Goal: Information Seeking & Learning: Learn about a topic

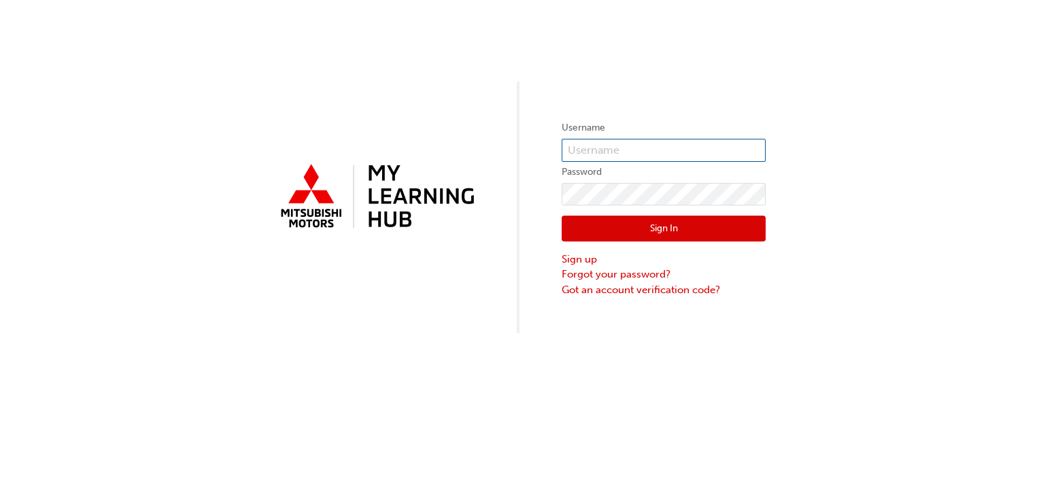
type input "0005826957"
click at [596, 222] on button "Sign In" at bounding box center [664, 229] width 204 height 26
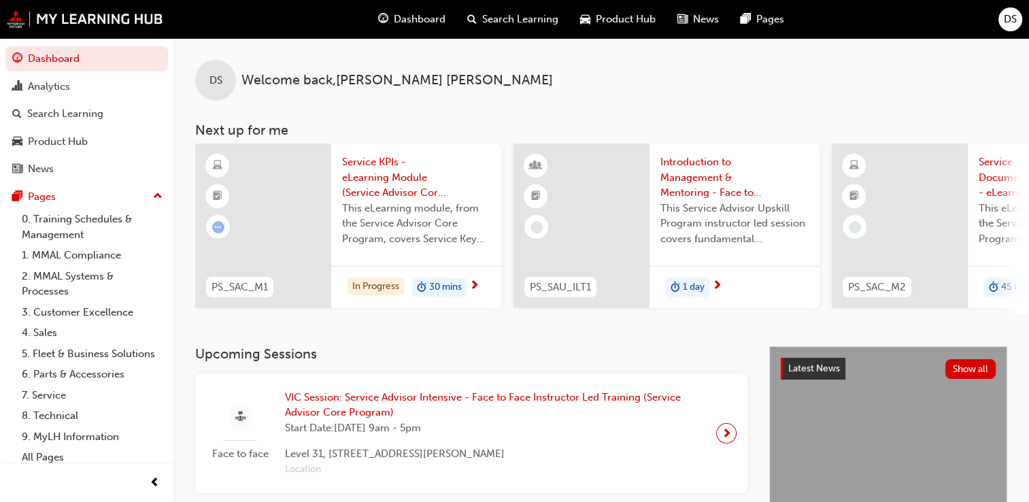
click at [353, 171] on span "Service KPIs - eLearning Module (Service Advisor Core Program)" at bounding box center [416, 177] width 148 height 46
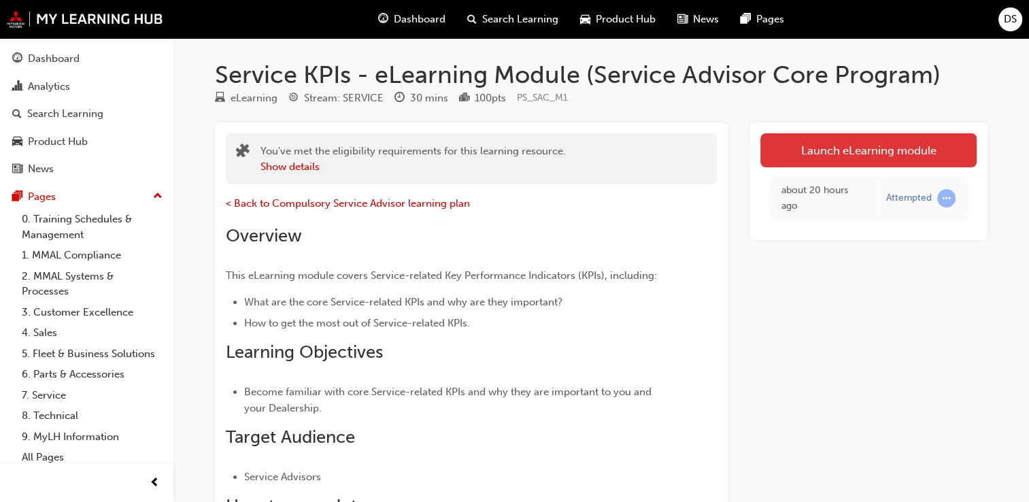
click at [785, 156] on link "Launch eLearning module" at bounding box center [868, 150] width 216 height 34
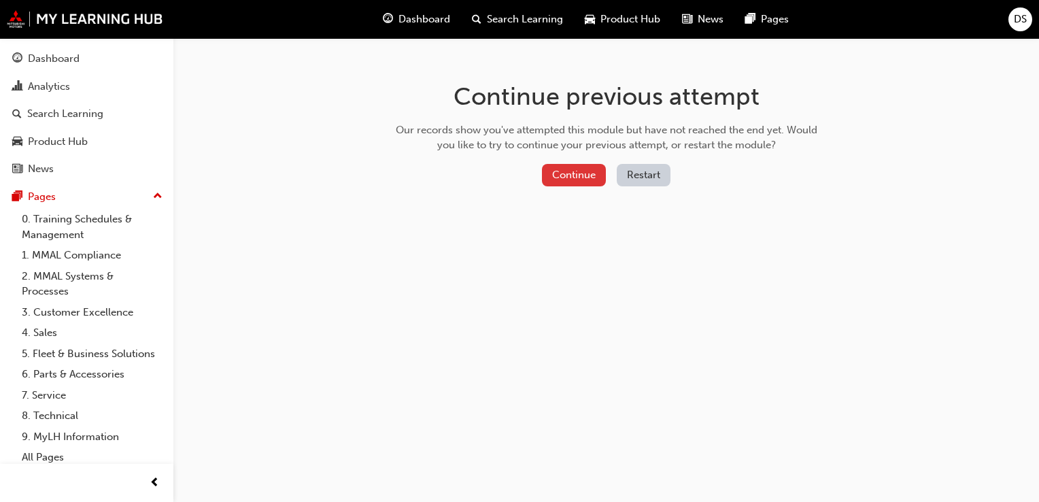
click at [583, 175] on button "Continue" at bounding box center [574, 175] width 64 height 22
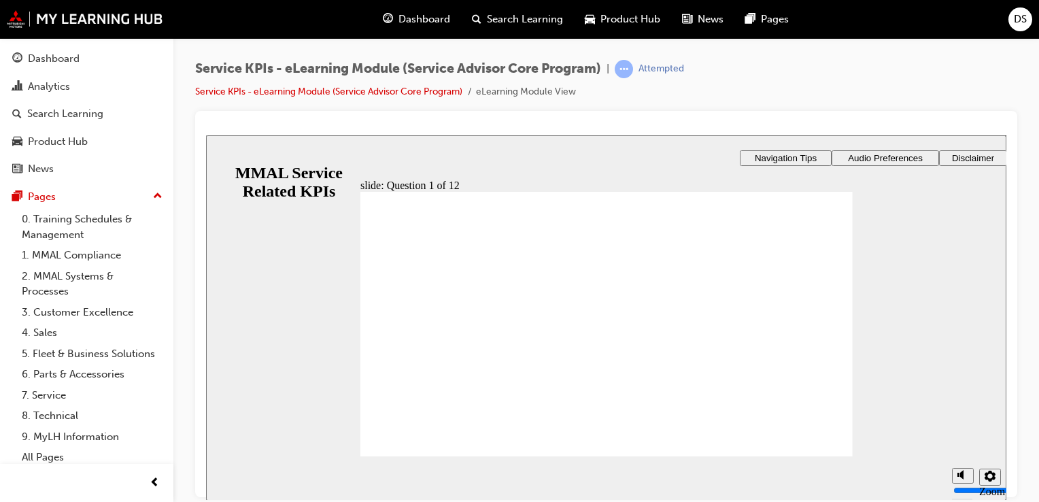
radio input "true"
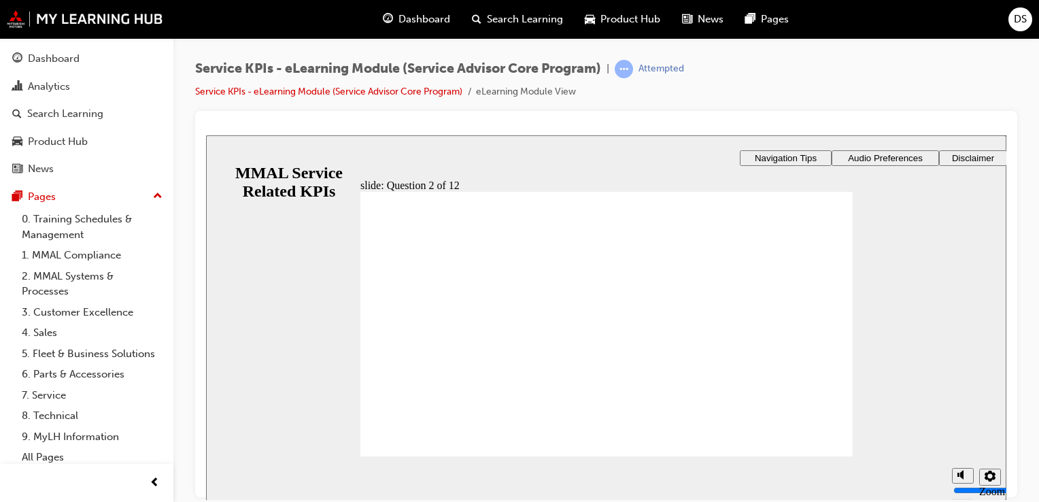
click at [781, 382] on div "slide: Question 2 of 12 Capacity Productivity Efficiency Rectangle 1 Rectangle …" at bounding box center [606, 326] width 800 height 382
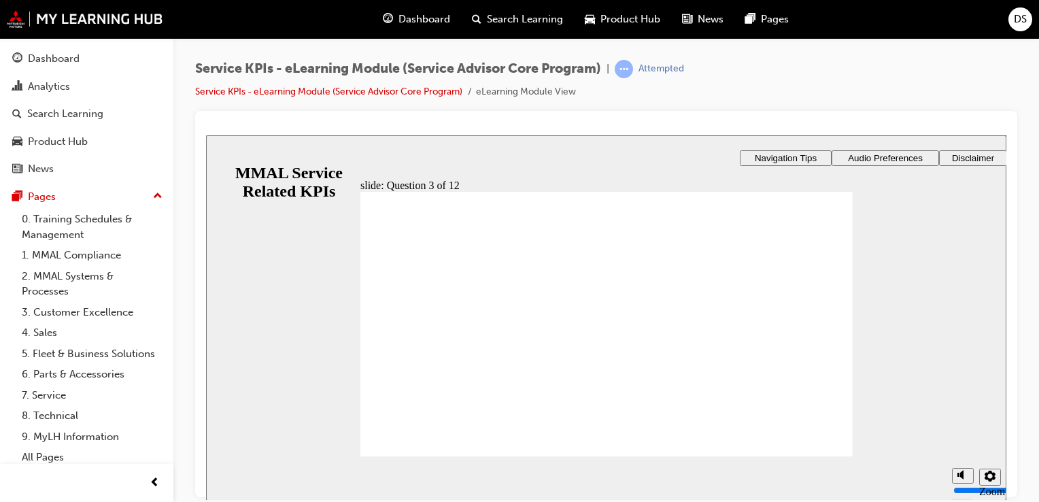
radio input "false"
radio input "true"
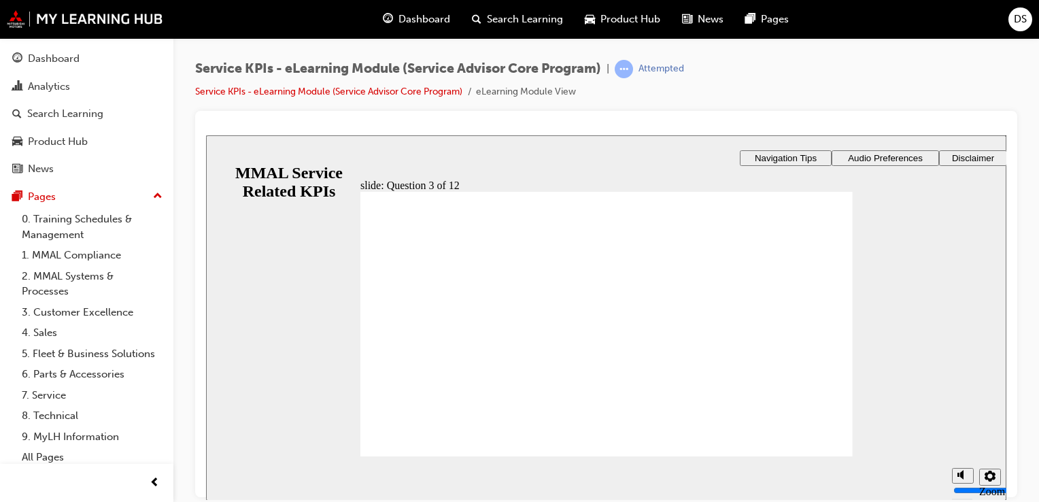
checkbox input "true"
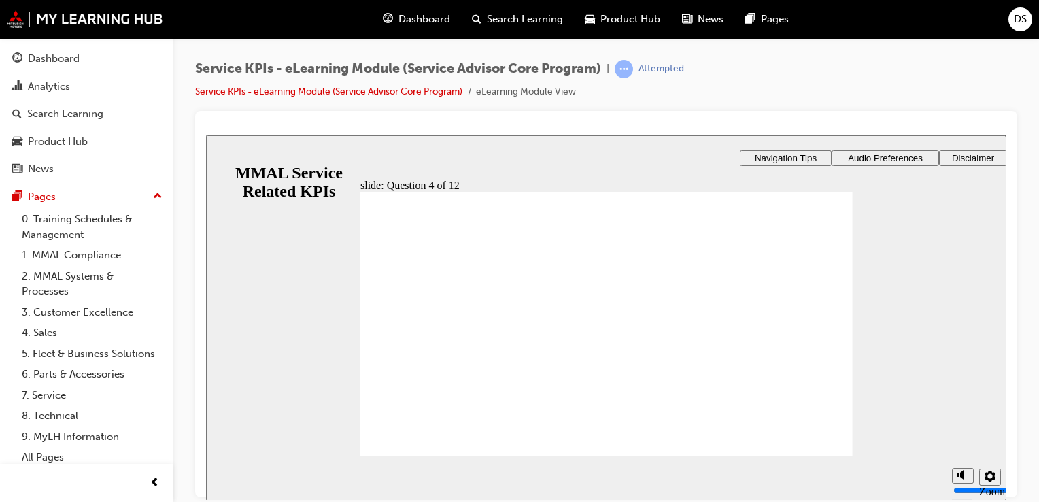
checkbox input "true"
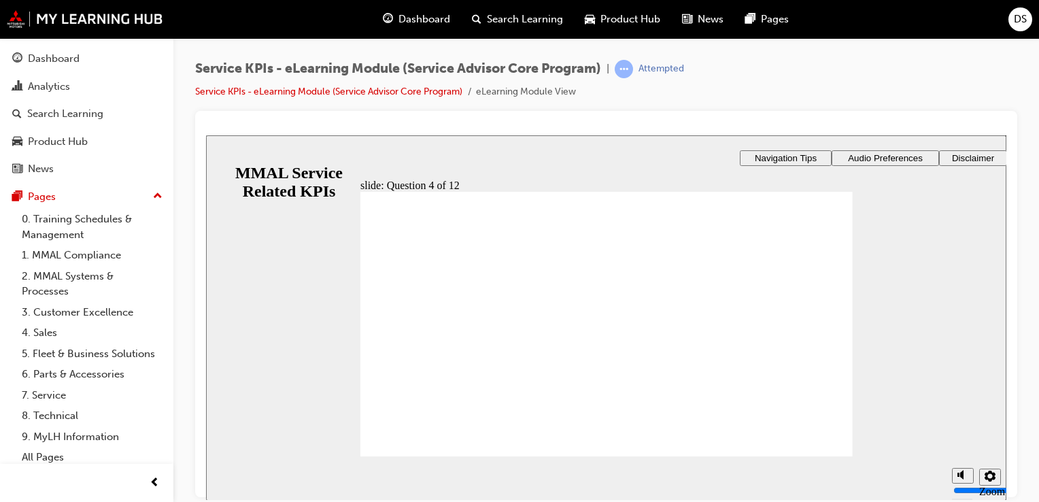
radio input "true"
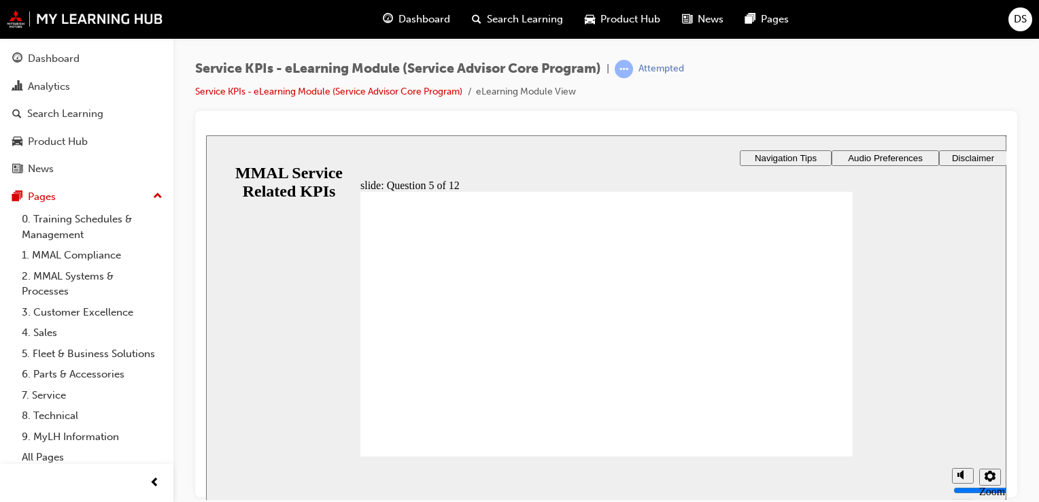
radio input "true"
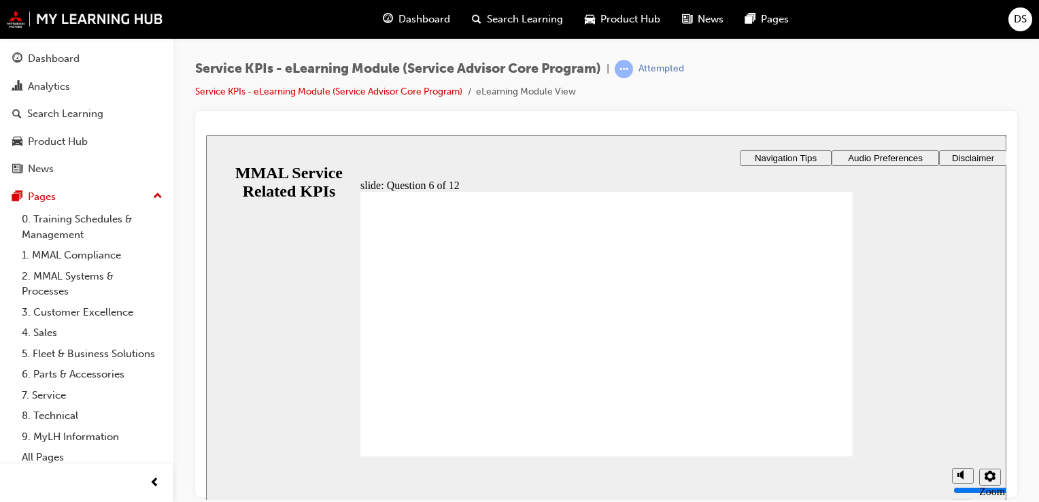
radio input "true"
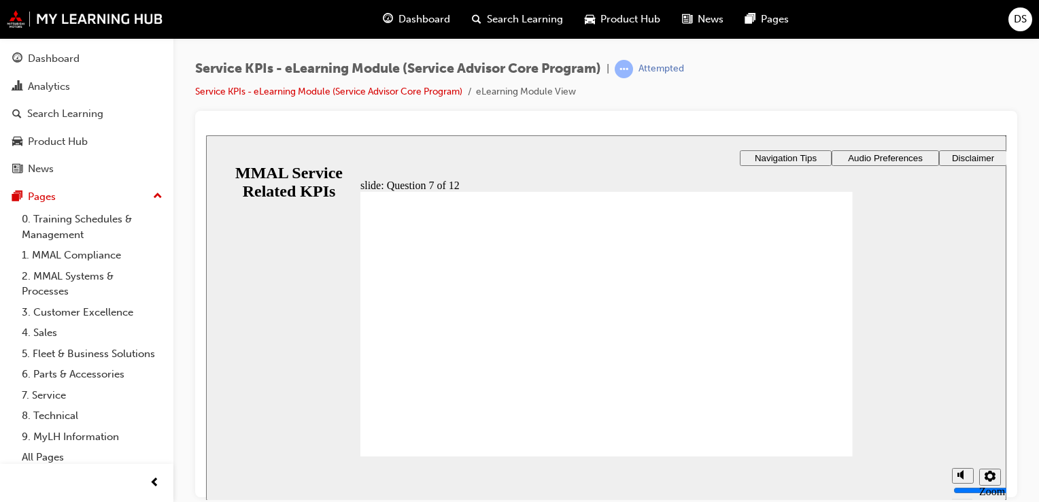
radio input "true"
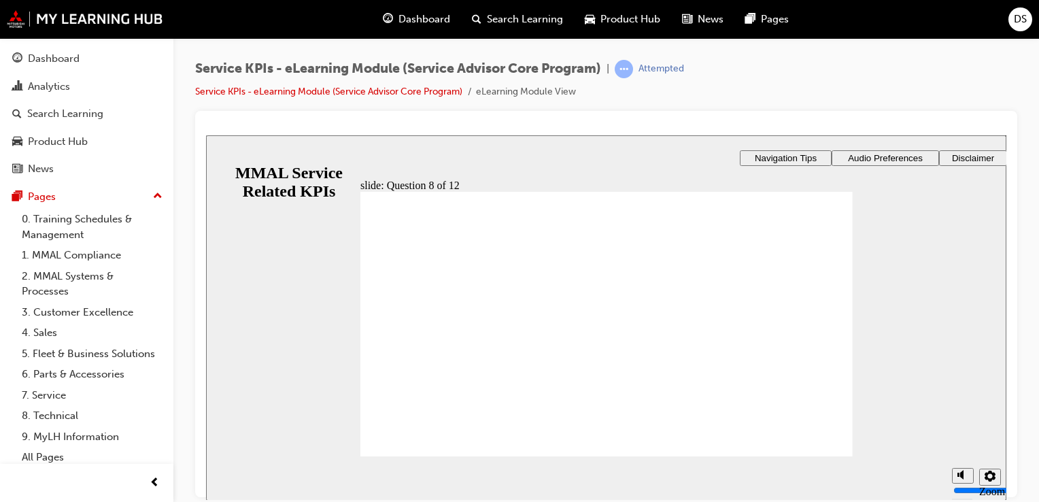
radio input "true"
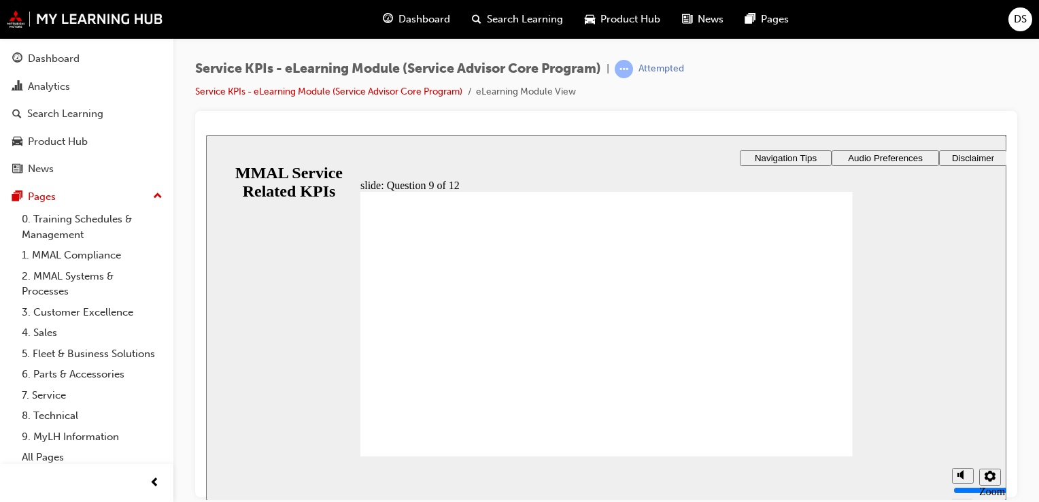
radio input "true"
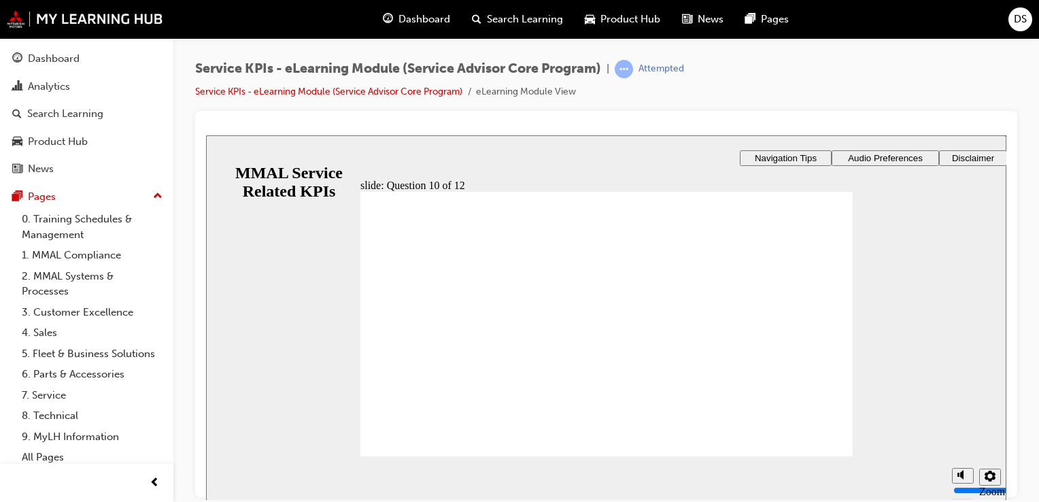
radio input "true"
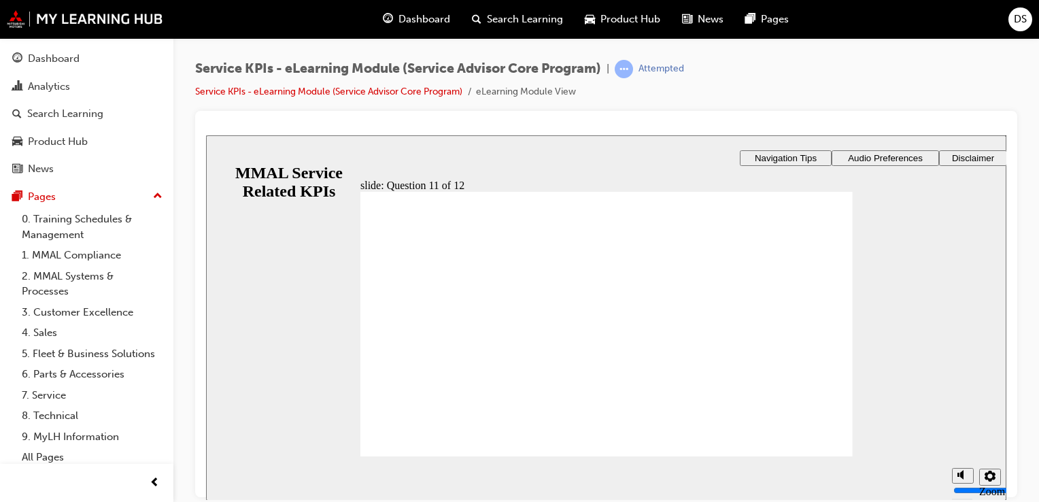
drag, startPoint x: 590, startPoint y: 403, endPoint x: 611, endPoint y: 416, distance: 24.7
radio input "true"
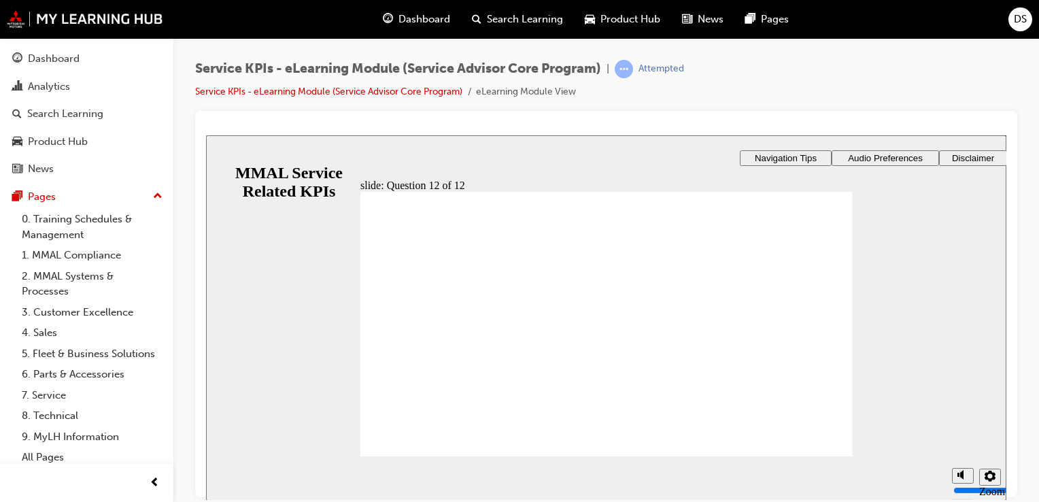
radio input "true"
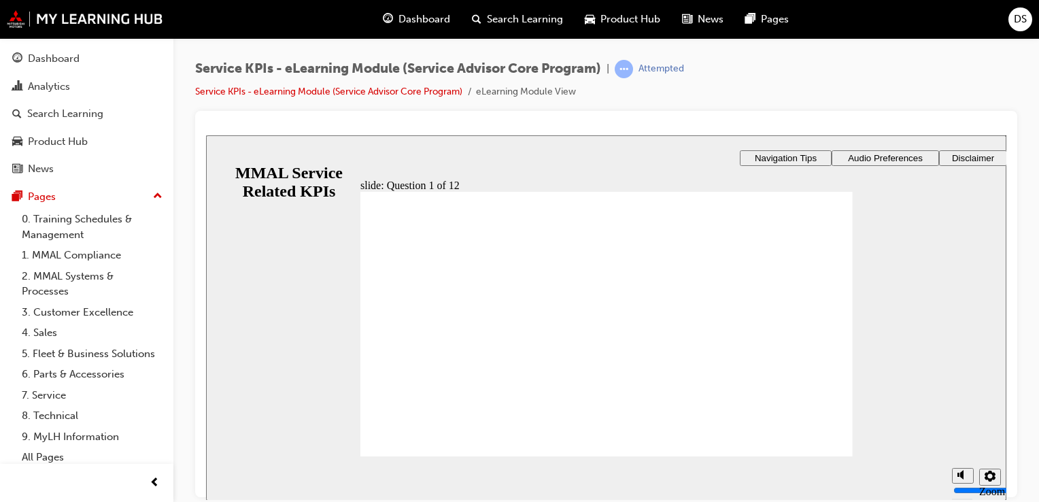
drag, startPoint x: 438, startPoint y: 414, endPoint x: 383, endPoint y: 402, distance: 56.4
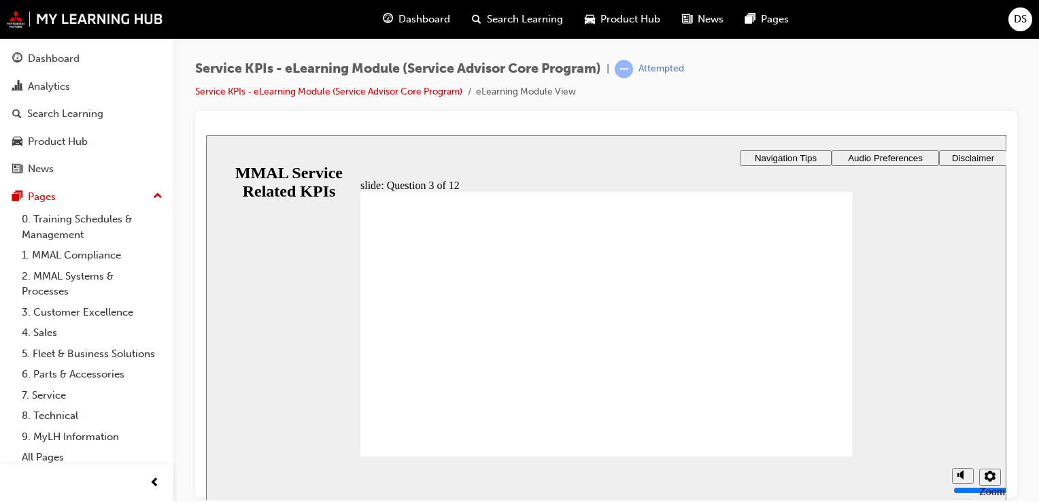
radio input "true"
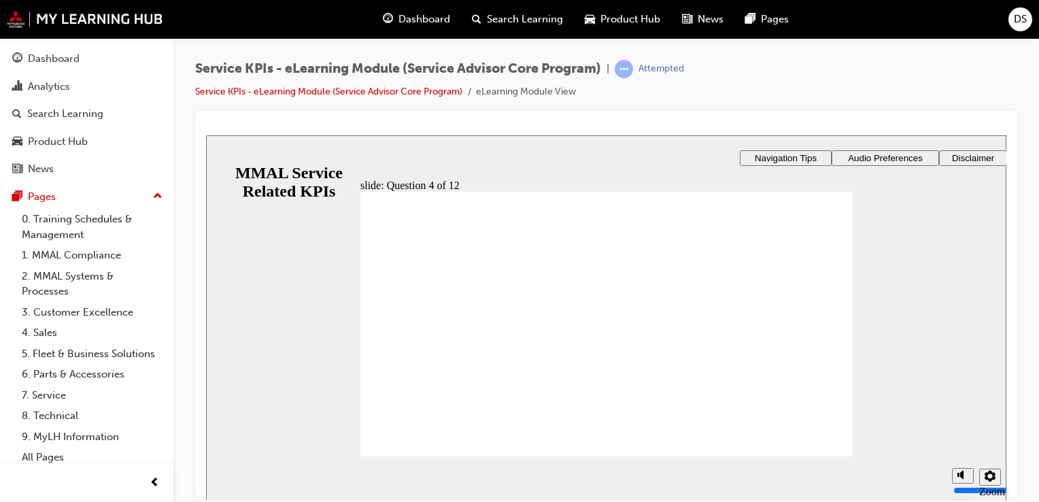
checkbox input "true"
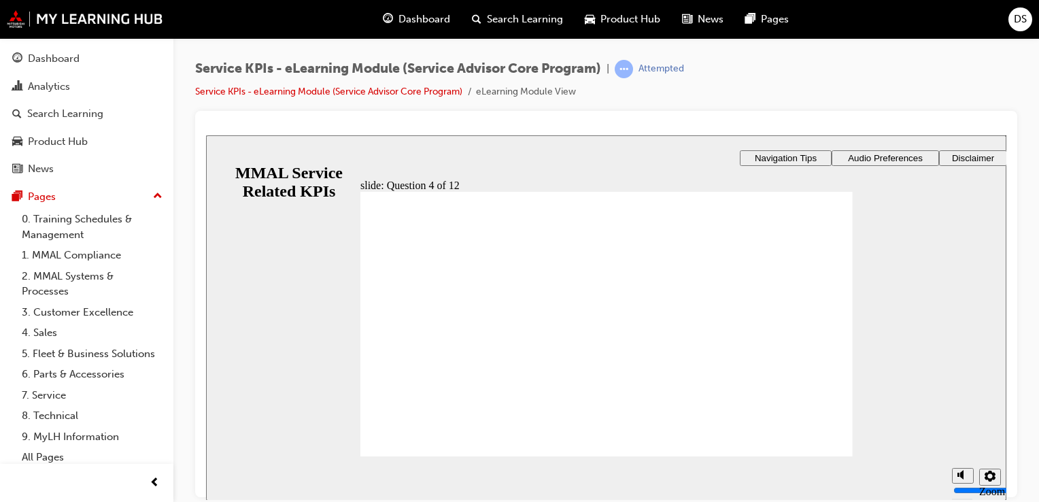
checkbox input "true"
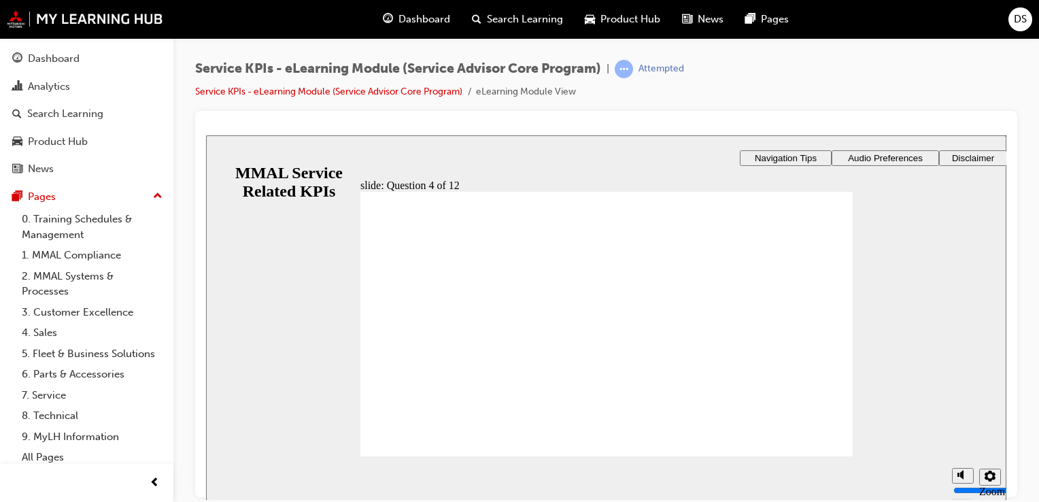
radio input "true"
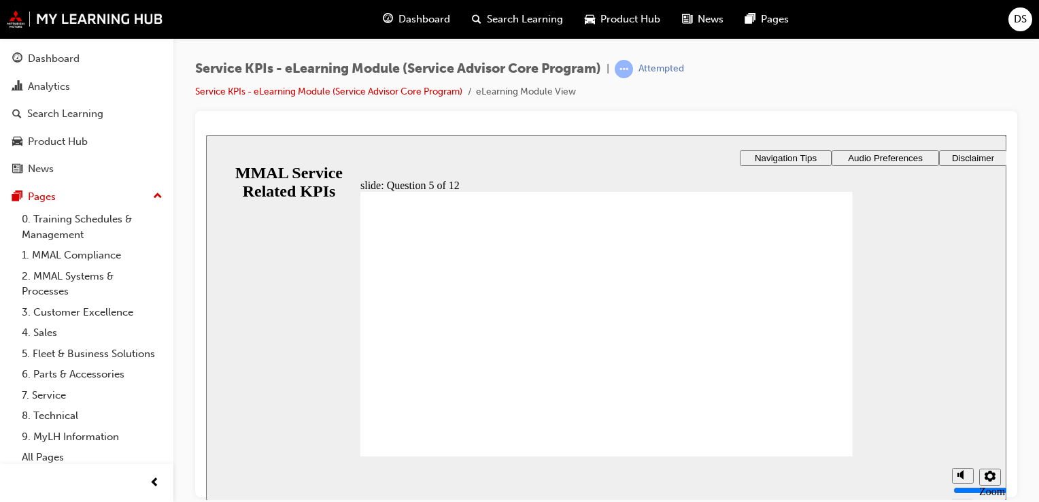
radio input "true"
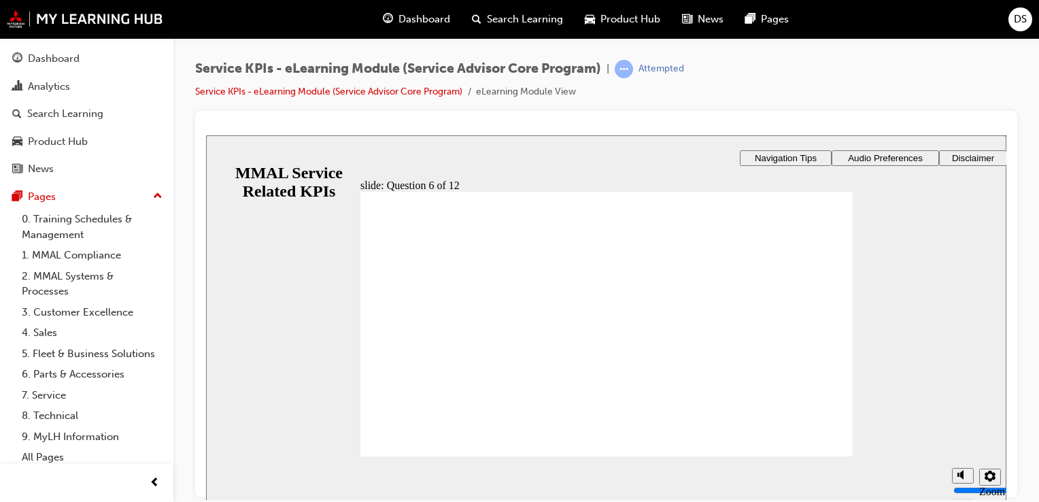
radio input "true"
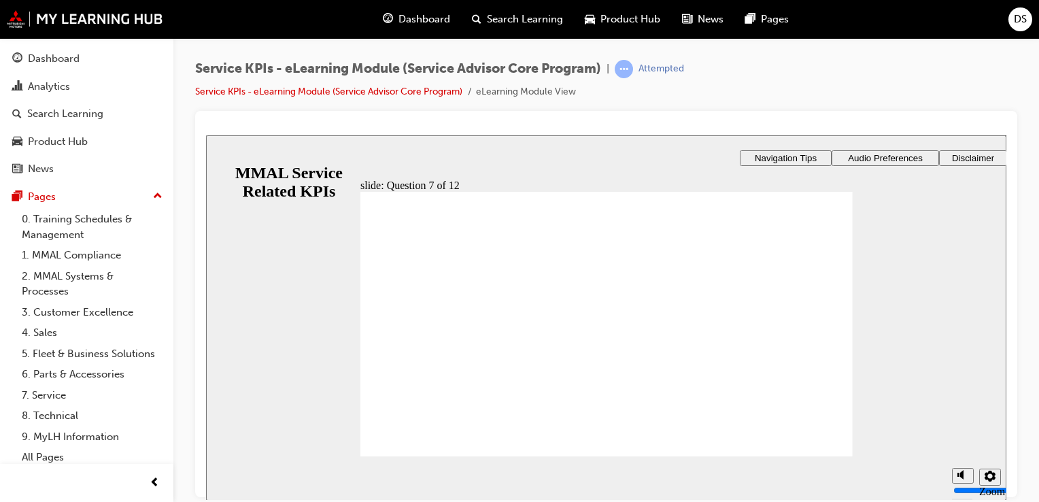
radio input "true"
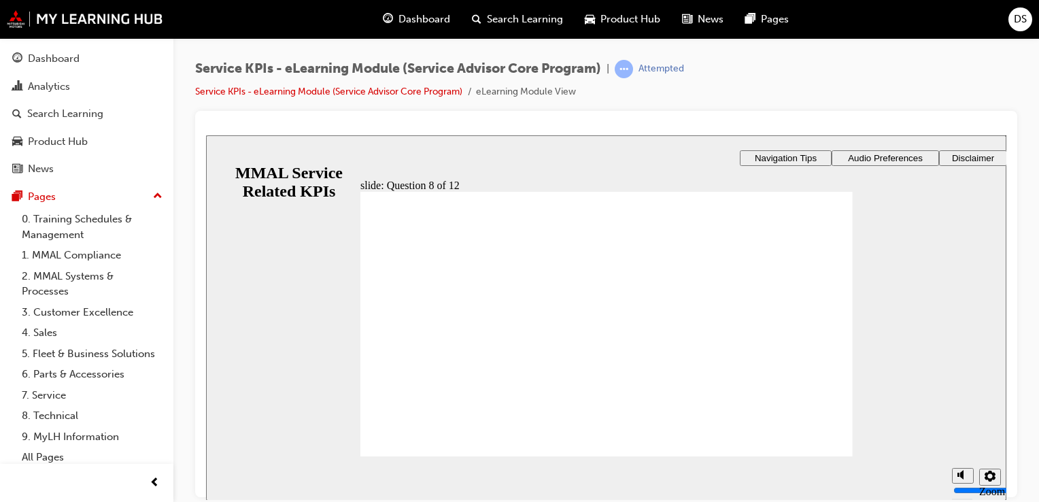
radio input "true"
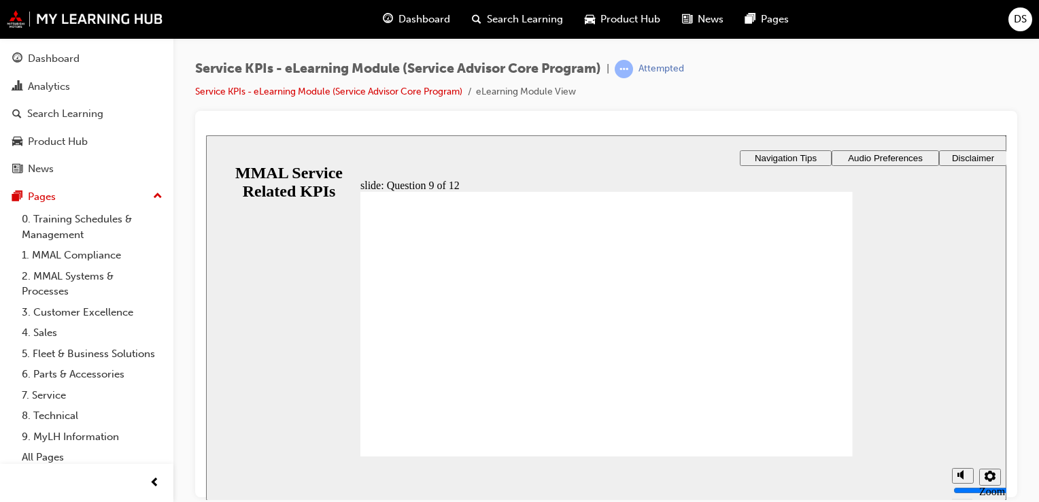
radio input "true"
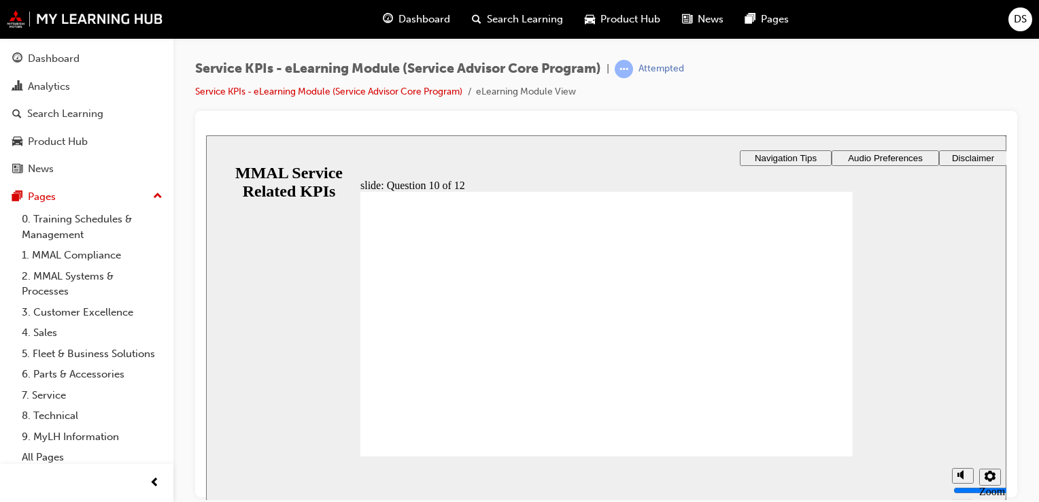
radio input "true"
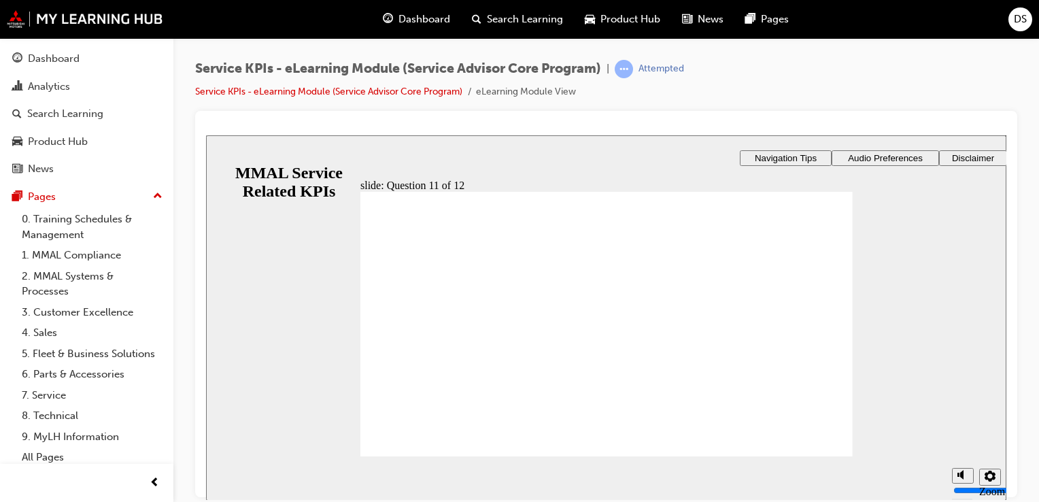
radio input "true"
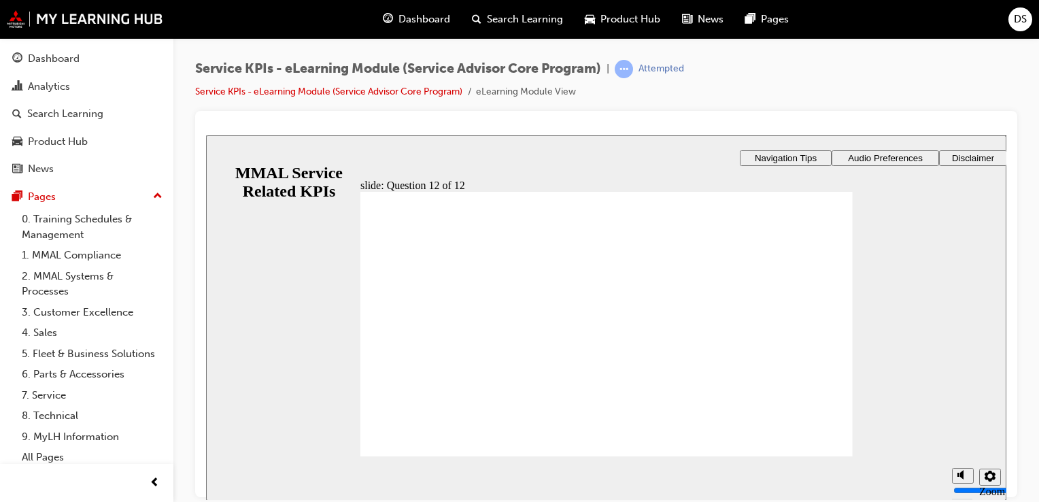
radio input "true"
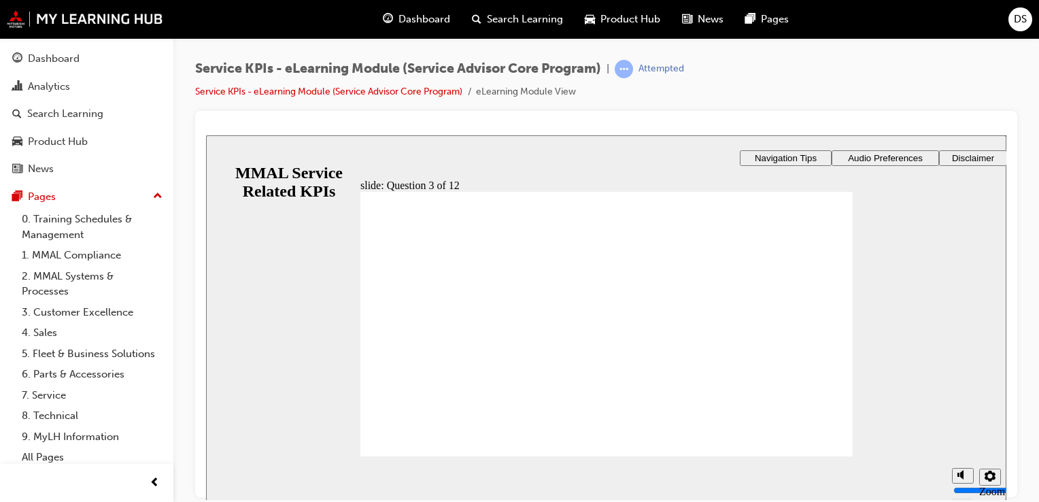
radio input "true"
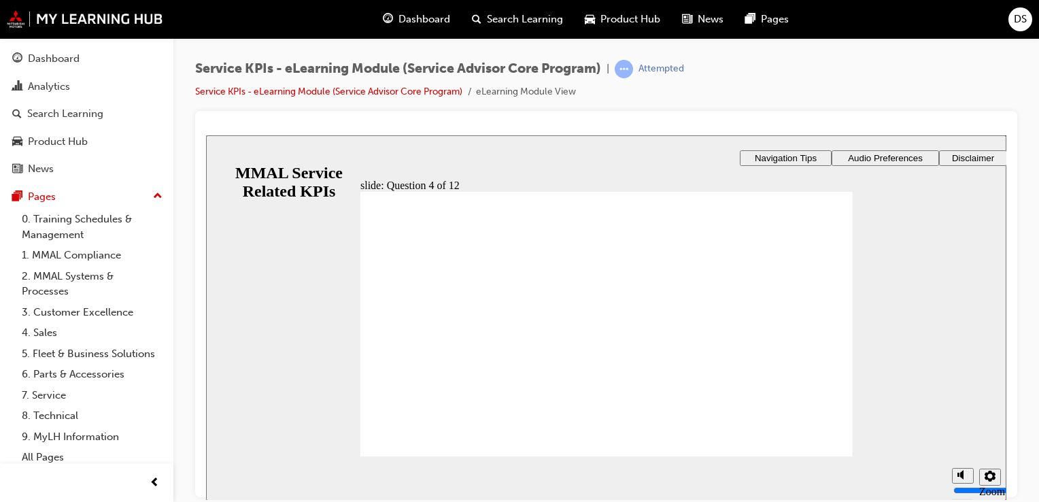
checkbox input "true"
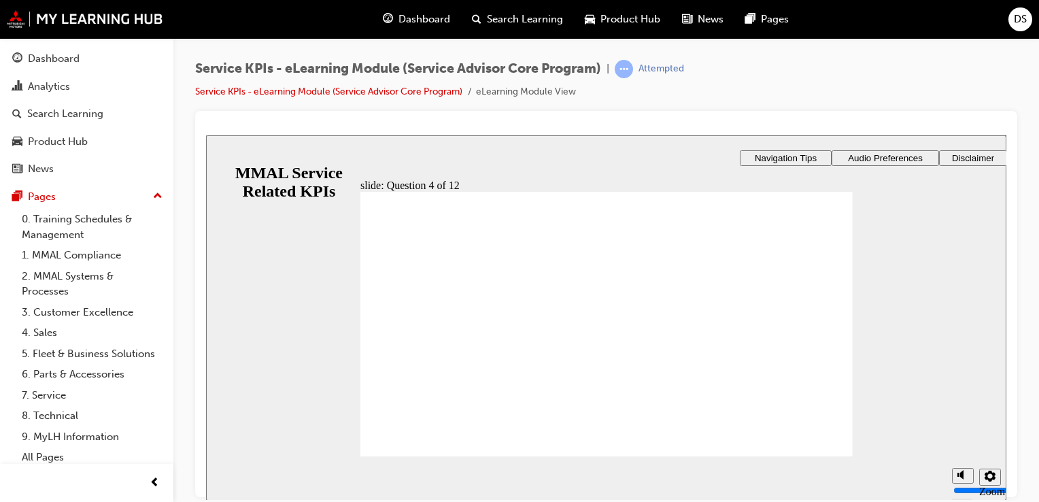
checkbox input "true"
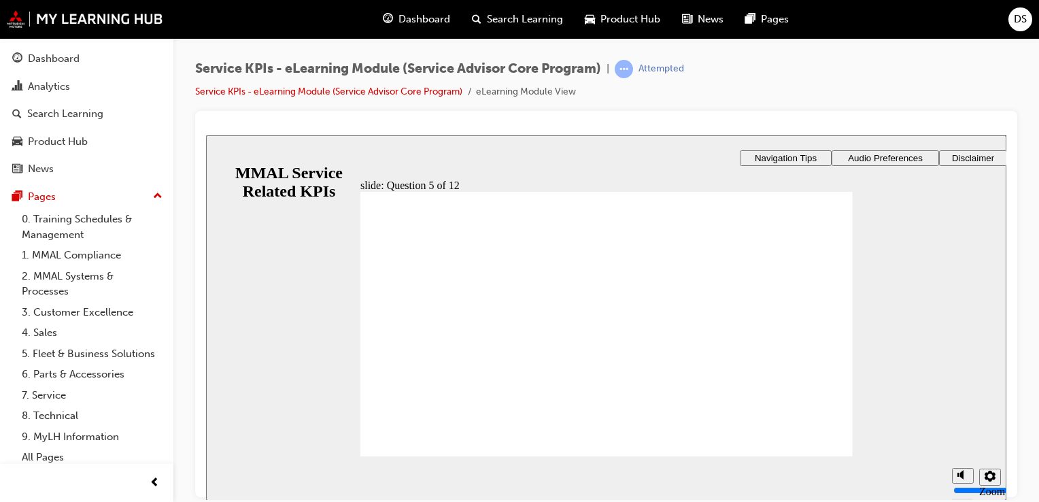
radio input "true"
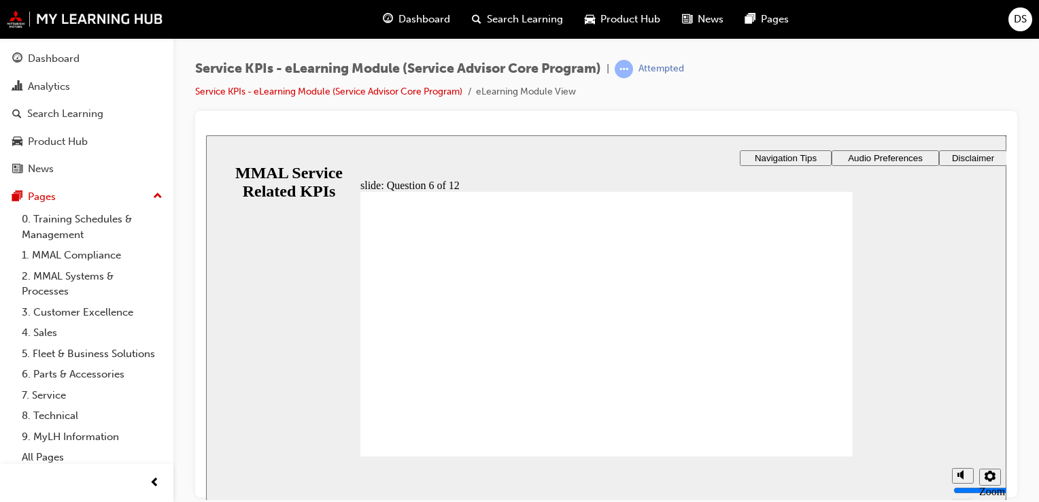
radio input "true"
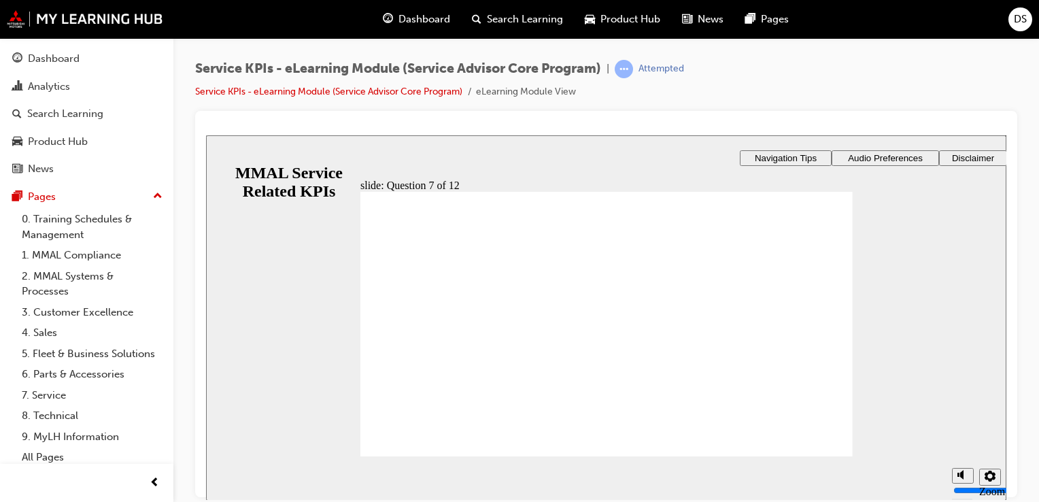
drag, startPoint x: 465, startPoint y: 328, endPoint x: 390, endPoint y: 330, distance: 75.5
radio input "true"
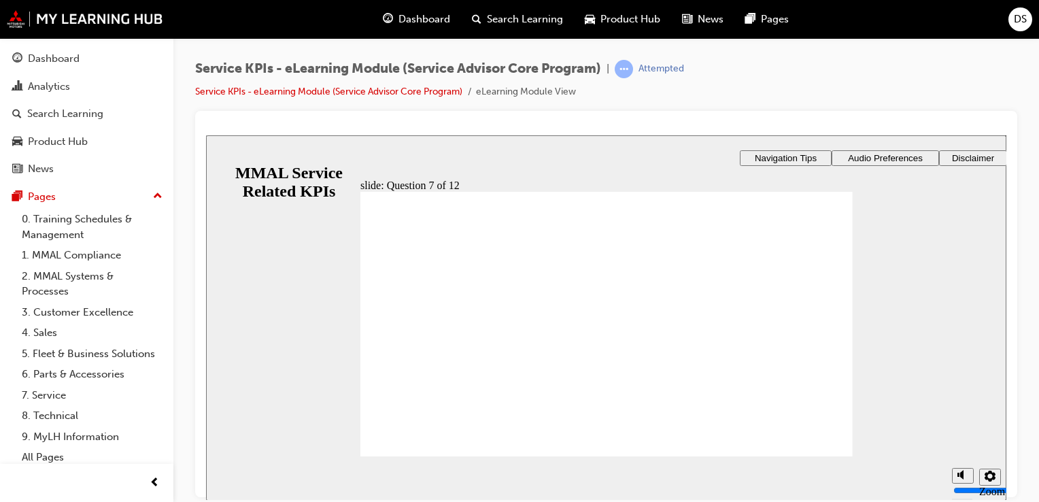
radio input "true"
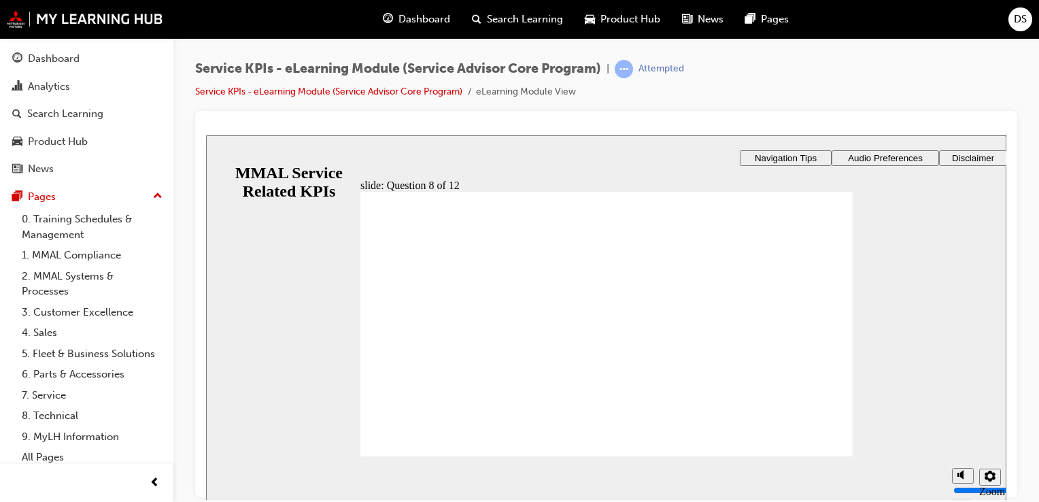
radio input "true"
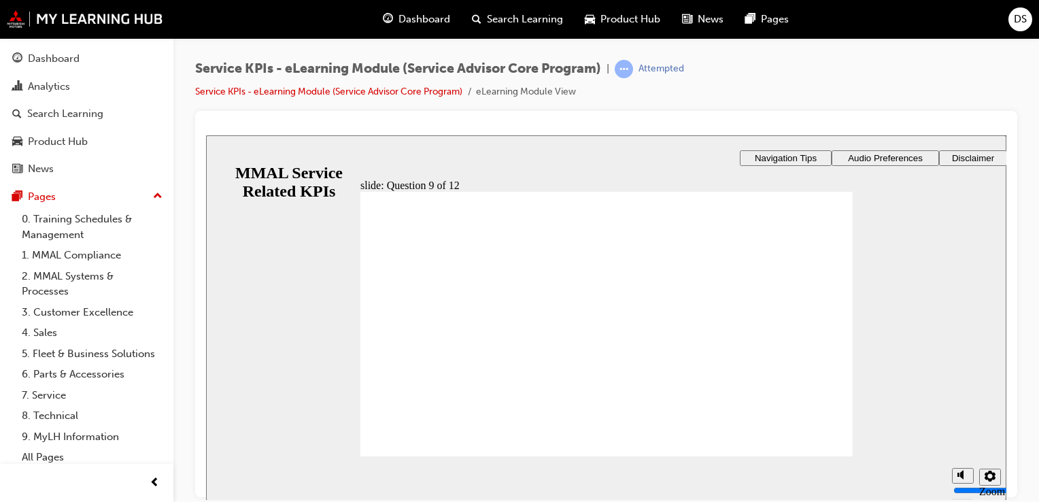
radio input "true"
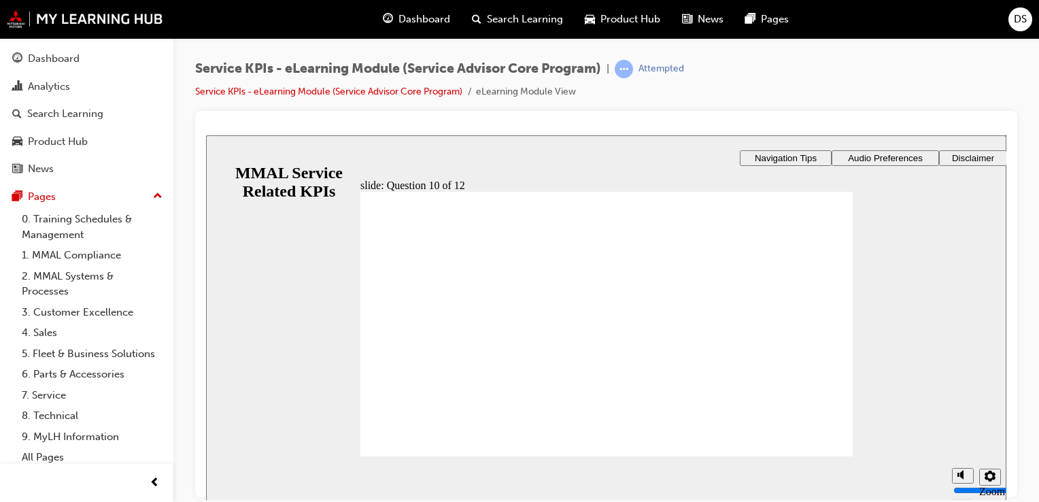
radio input "true"
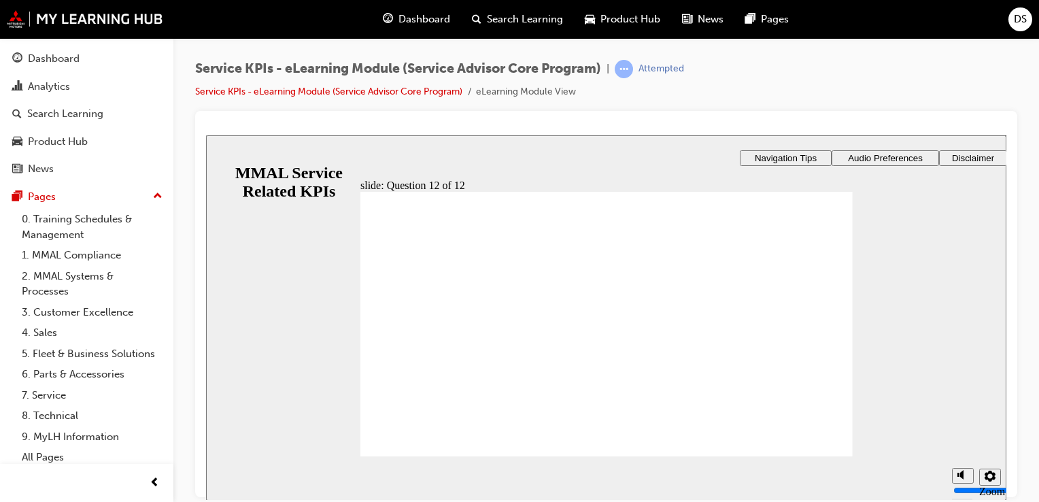
radio input "true"
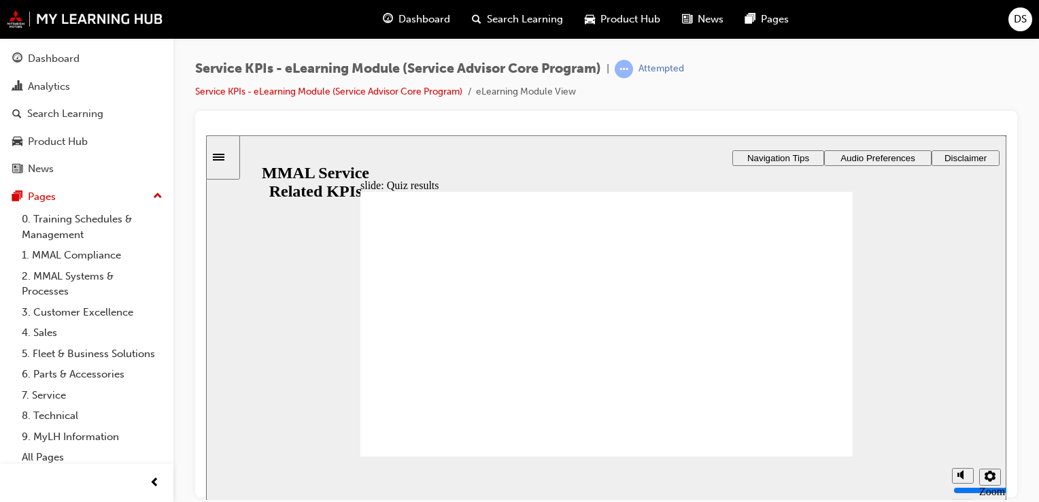
radio input "true"
drag, startPoint x: 587, startPoint y: 383, endPoint x: 587, endPoint y: 399, distance: 15.6
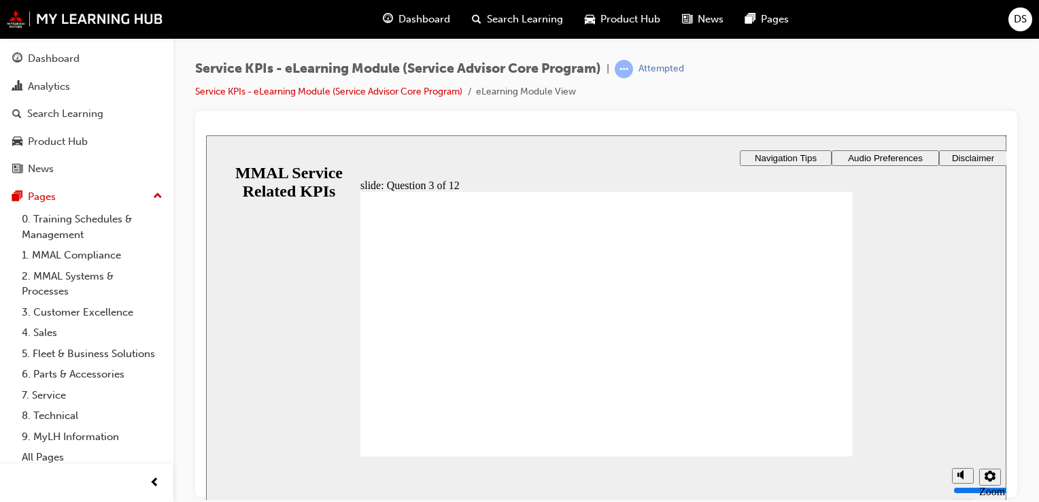
radio input "true"
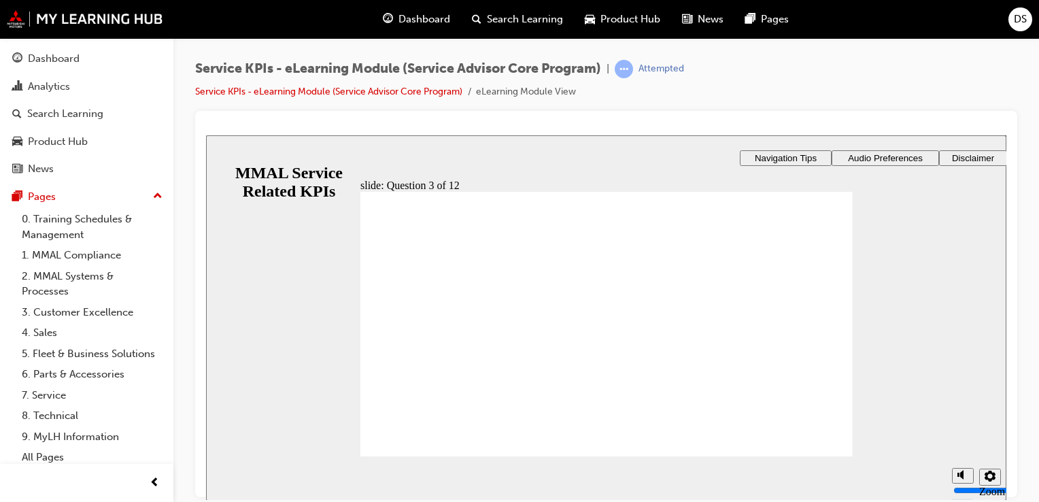
checkbox input "true"
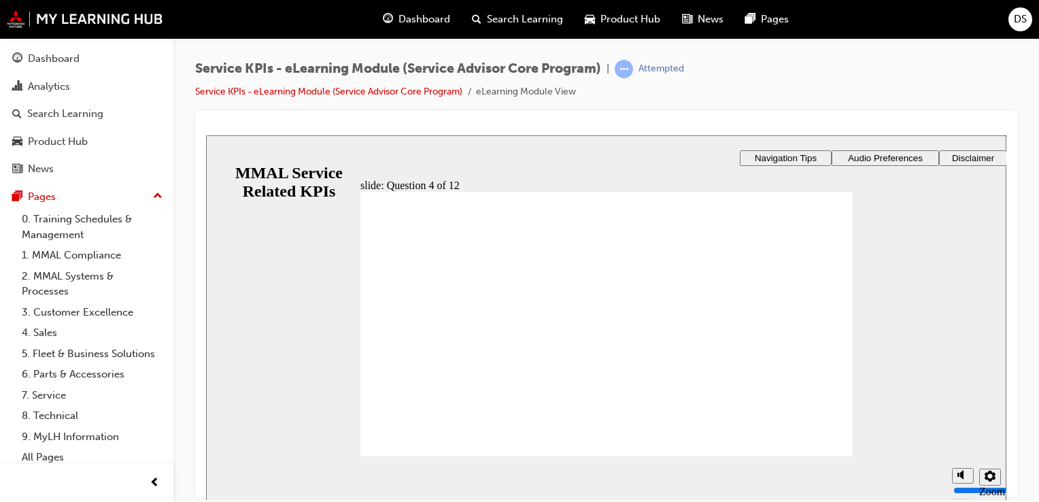
checkbox input "false"
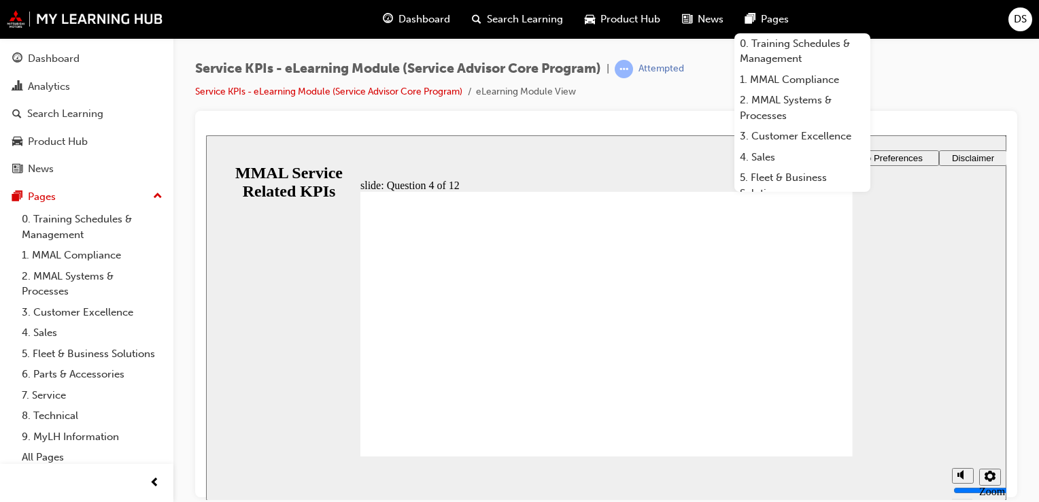
drag, startPoint x: 377, startPoint y: 251, endPoint x: 625, endPoint y: 272, distance: 249.7
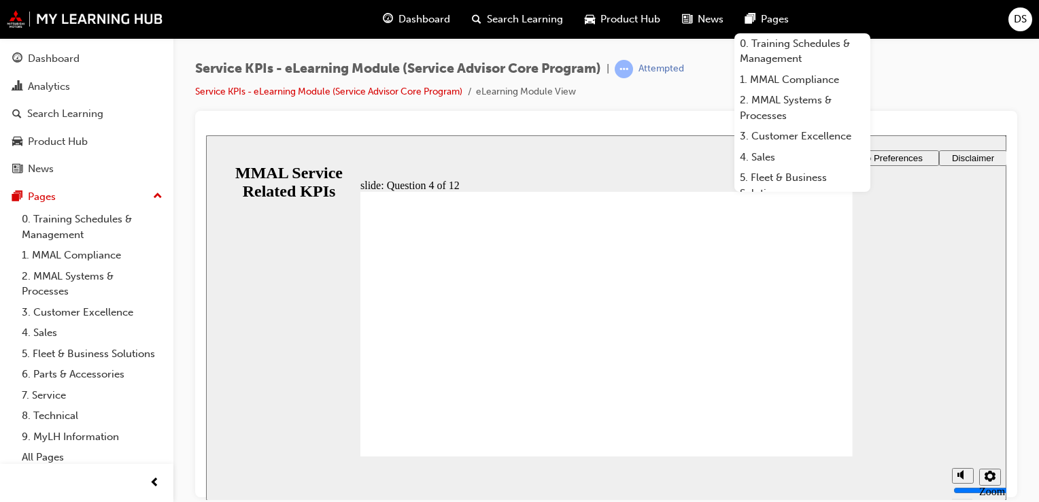
checkbox input "true"
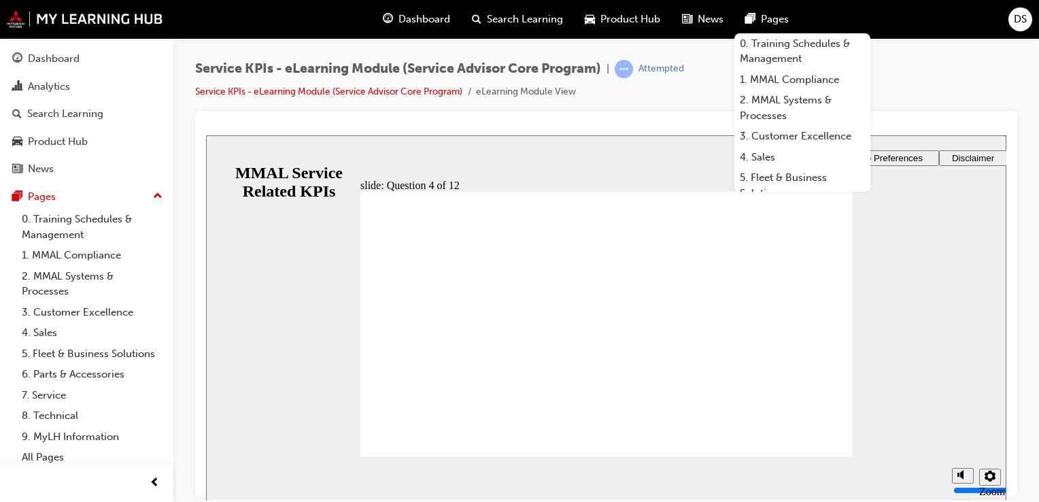
checkbox input "true"
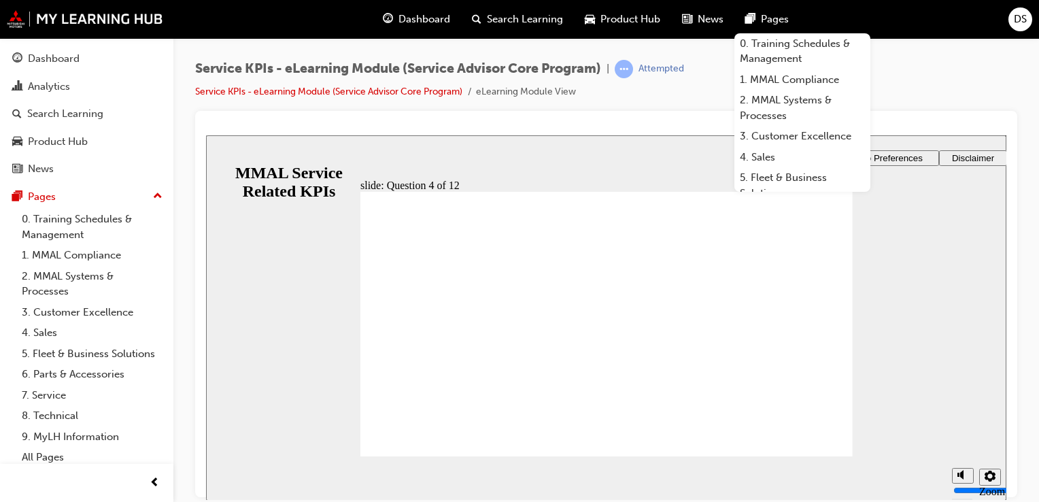
radio input "true"
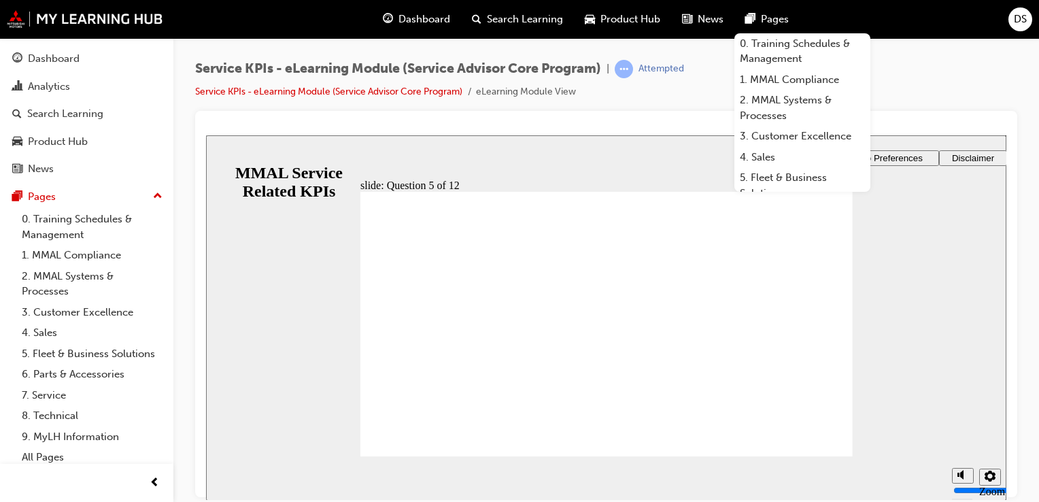
radio input "true"
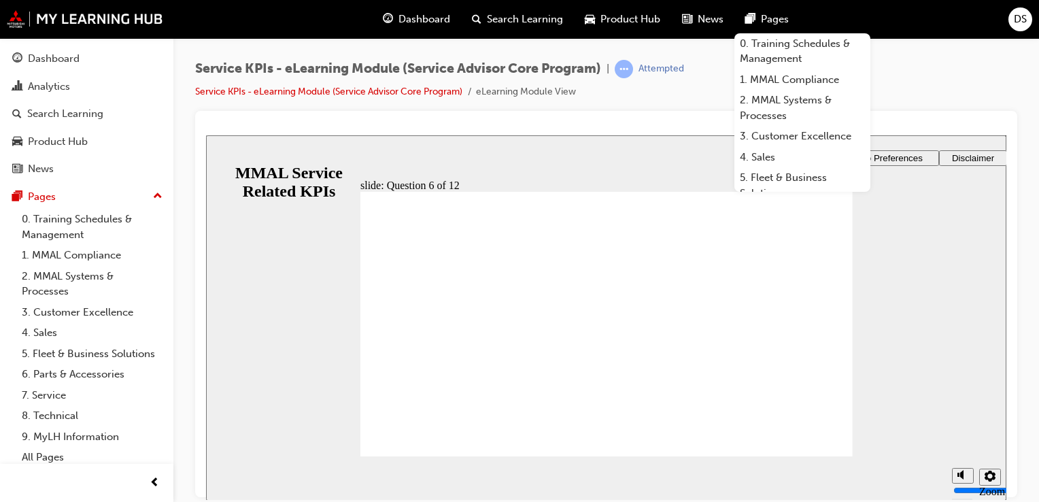
radio input "true"
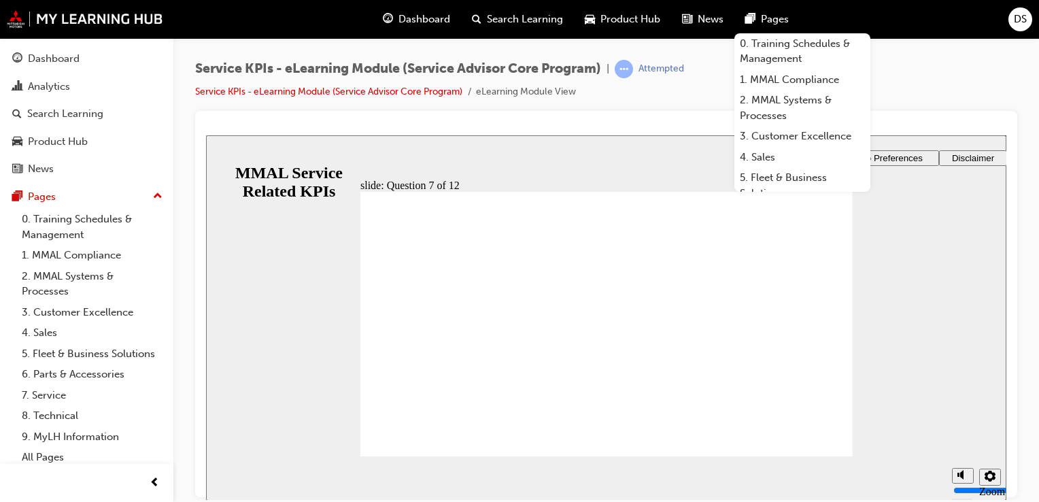
radio input "true"
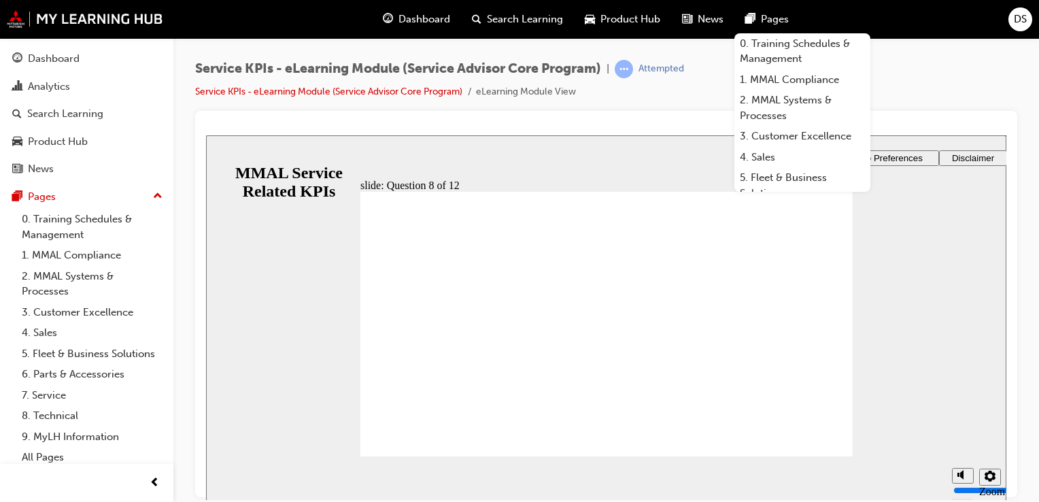
radio input "true"
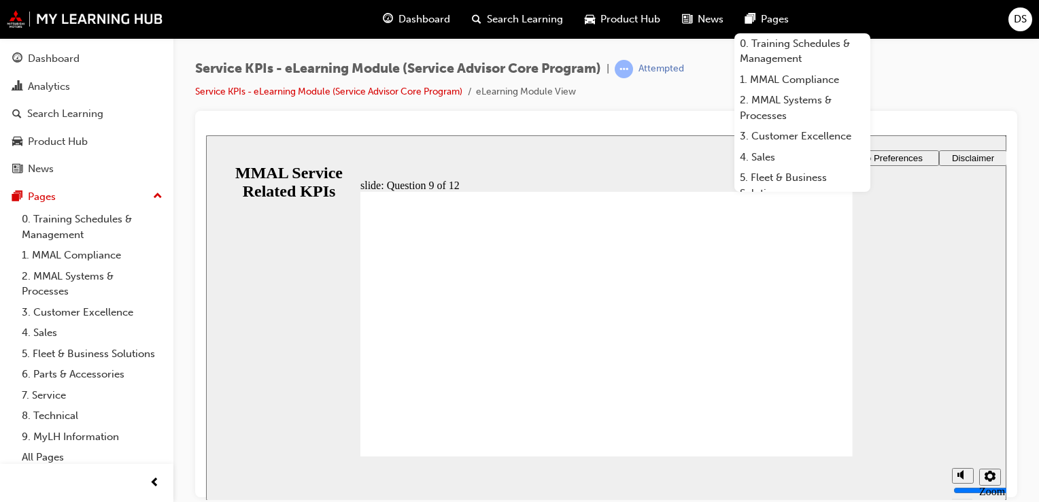
radio input "true"
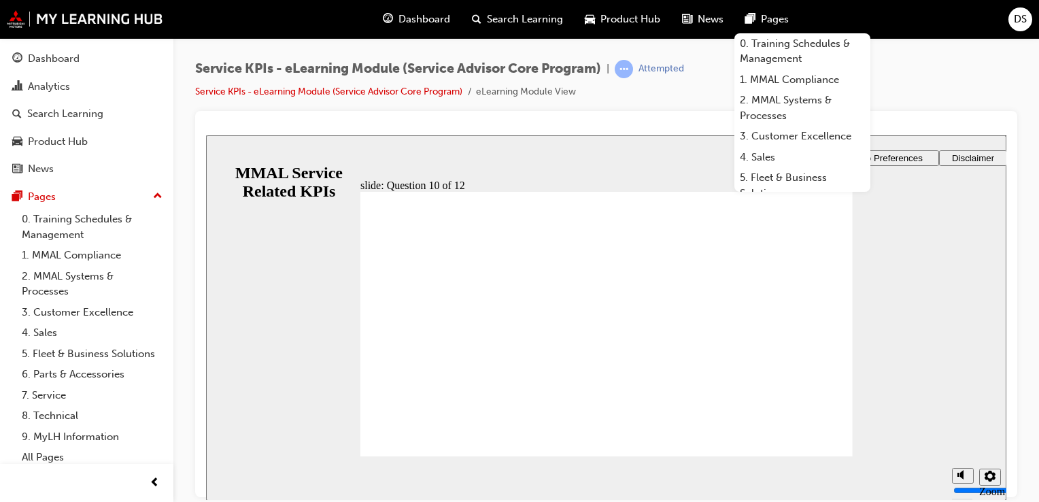
radio input "true"
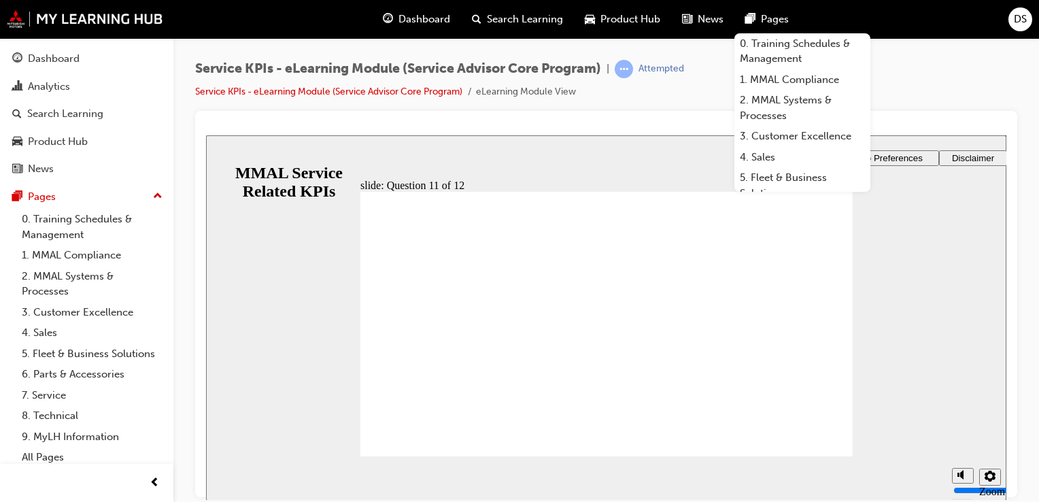
radio input "true"
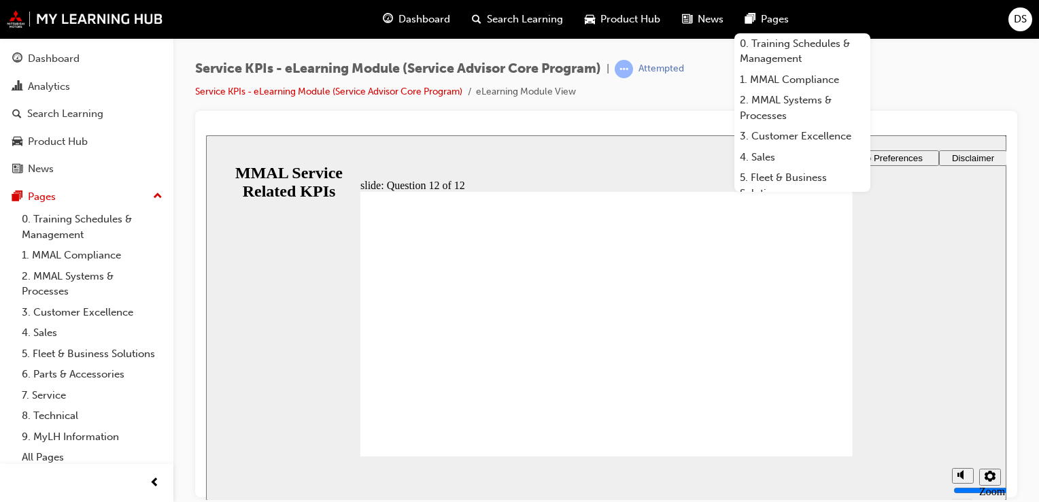
click at [416, 20] on span "Dashboard" at bounding box center [424, 20] width 52 height 16
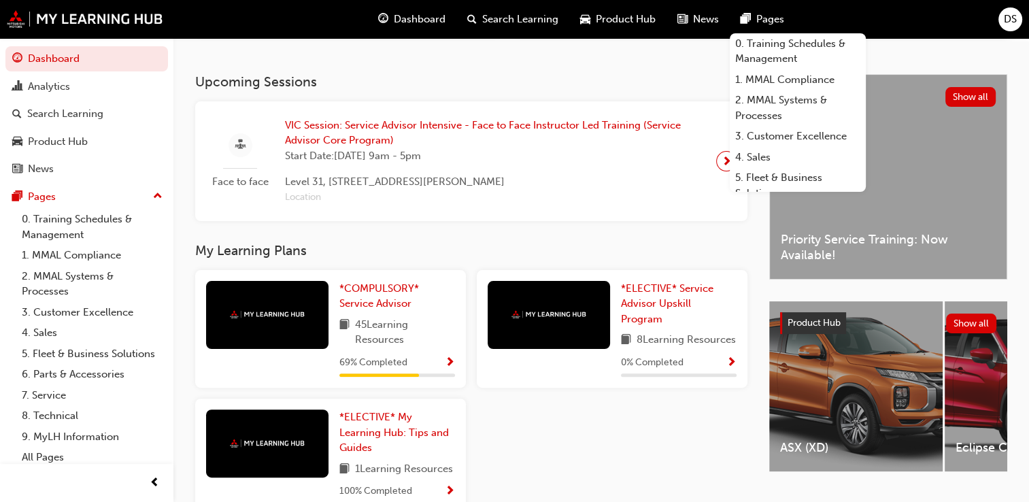
scroll to position [340, 0]
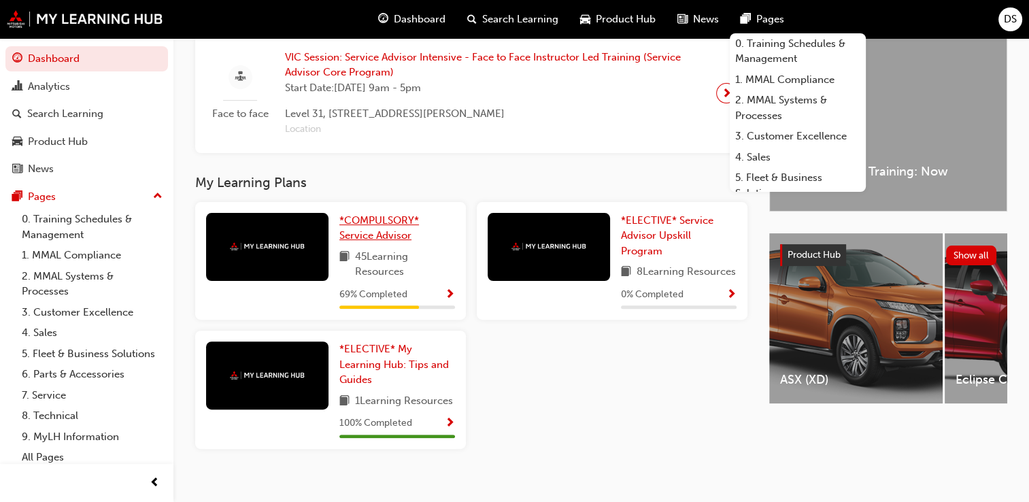
click at [370, 232] on link "*COMPULSORY* Service Advisor" at bounding box center [397, 228] width 116 height 31
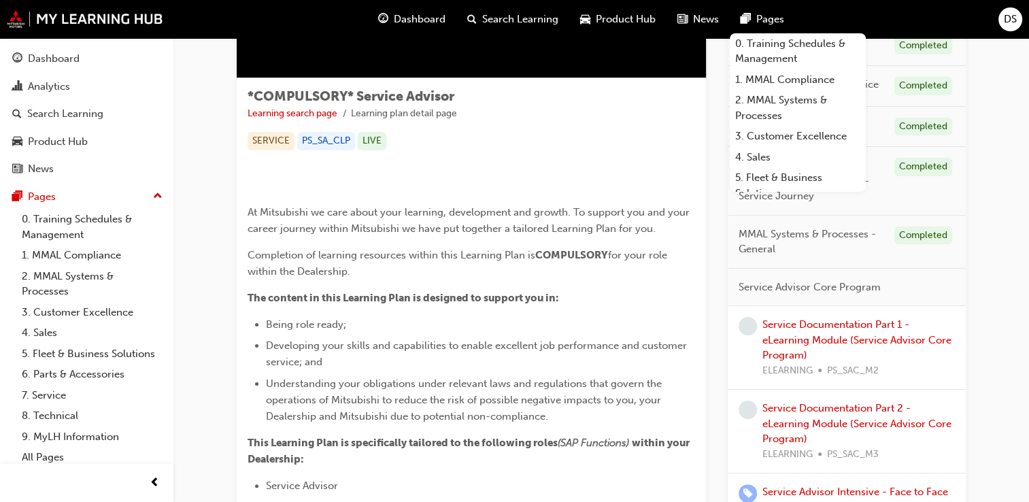
scroll to position [204, 0]
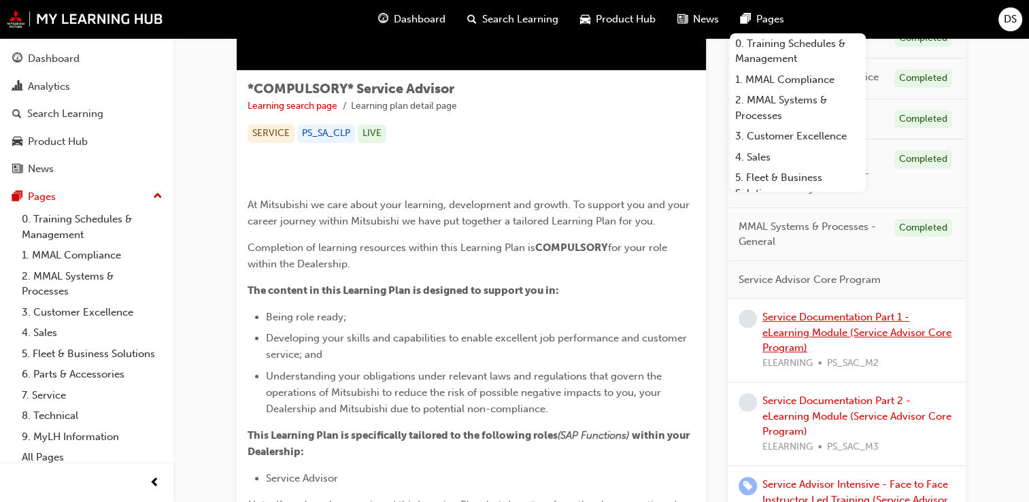
click at [832, 335] on link "Service Documentation Part 1 - eLearning Module (Service Advisor Core Program)" at bounding box center [856, 332] width 189 height 43
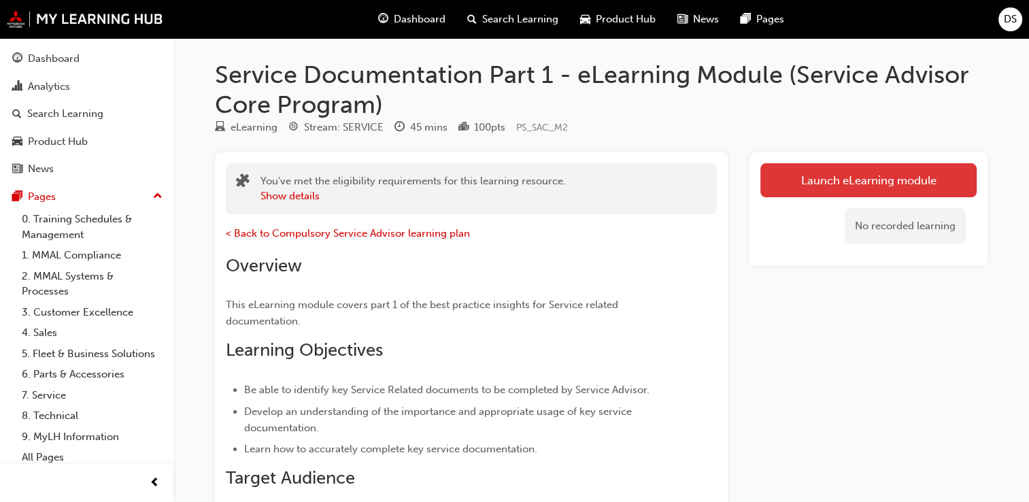
click at [911, 177] on link "Launch eLearning module" at bounding box center [868, 180] width 216 height 34
